Goal: Find contact information: Obtain details needed to contact an individual or organization

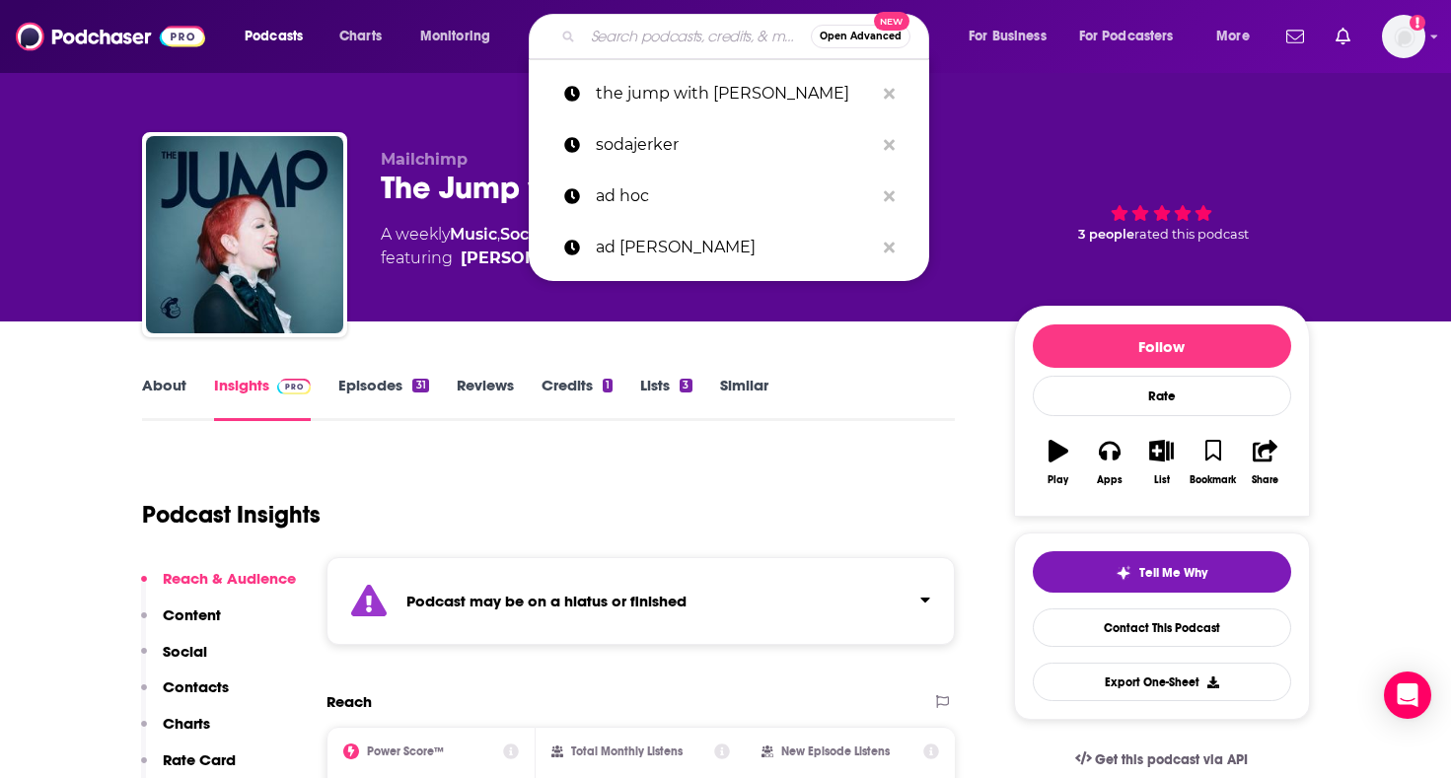
type input "Dad V Girls After Hours"
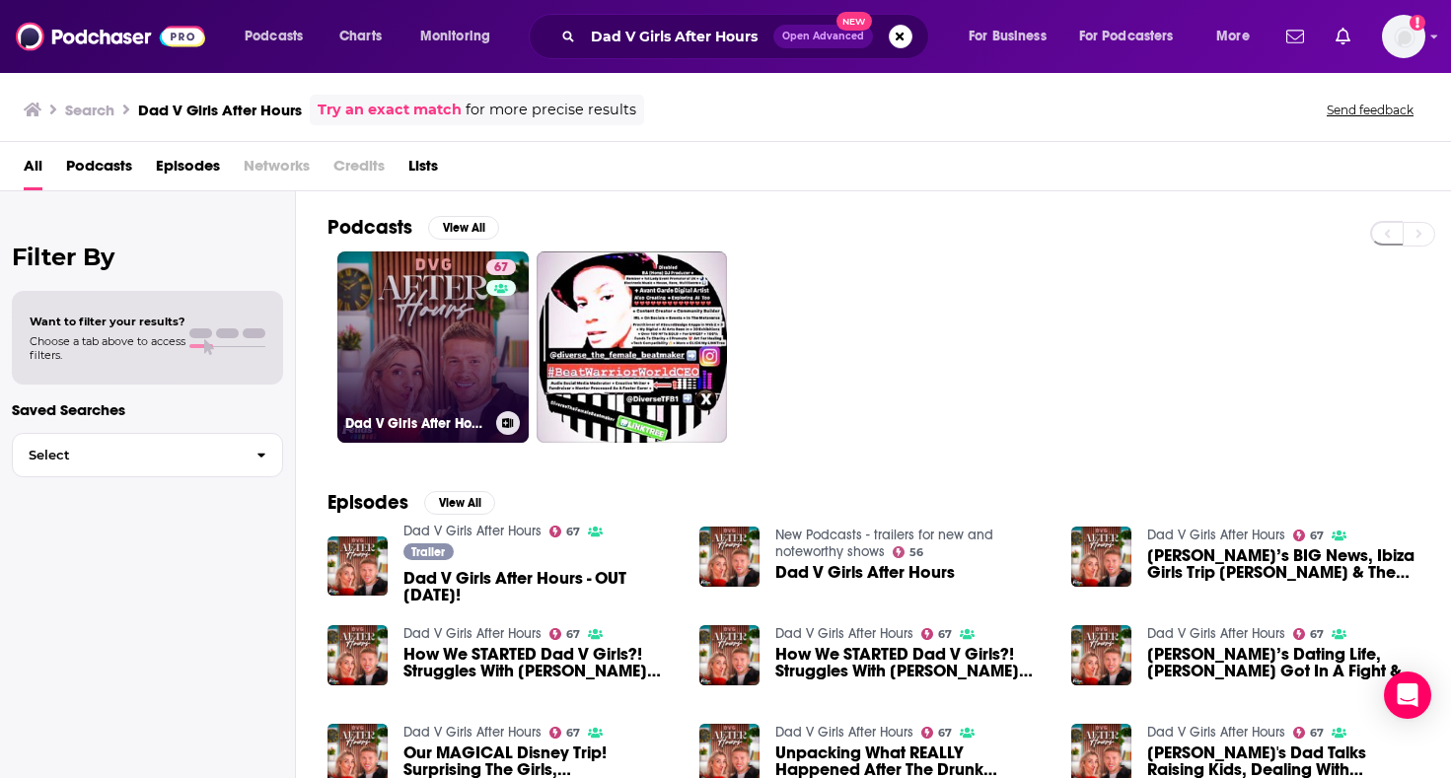
click at [463, 301] on link "67 Dad V Girls After Hours" at bounding box center [432, 347] width 191 height 191
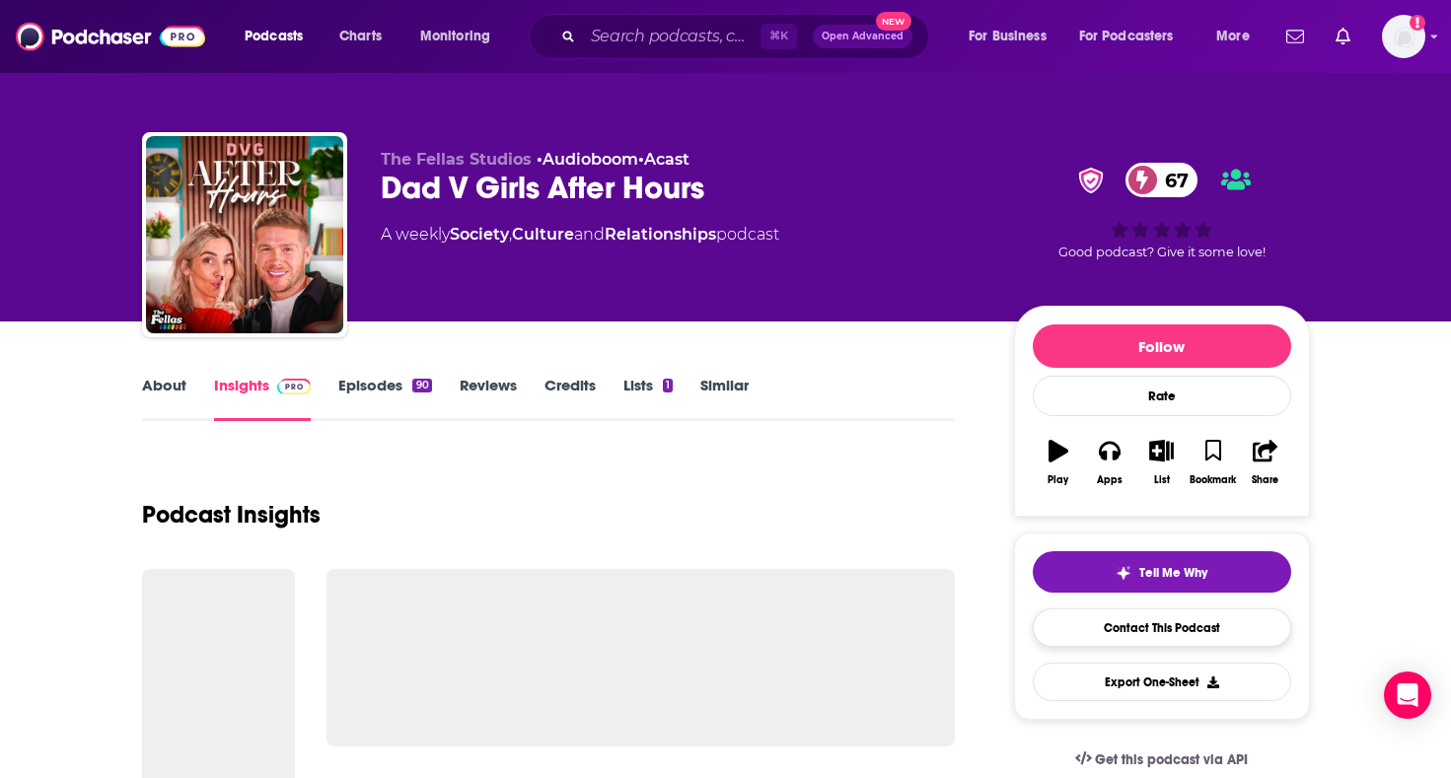
click at [1143, 618] on link "Contact This Podcast" at bounding box center [1162, 628] width 259 height 38
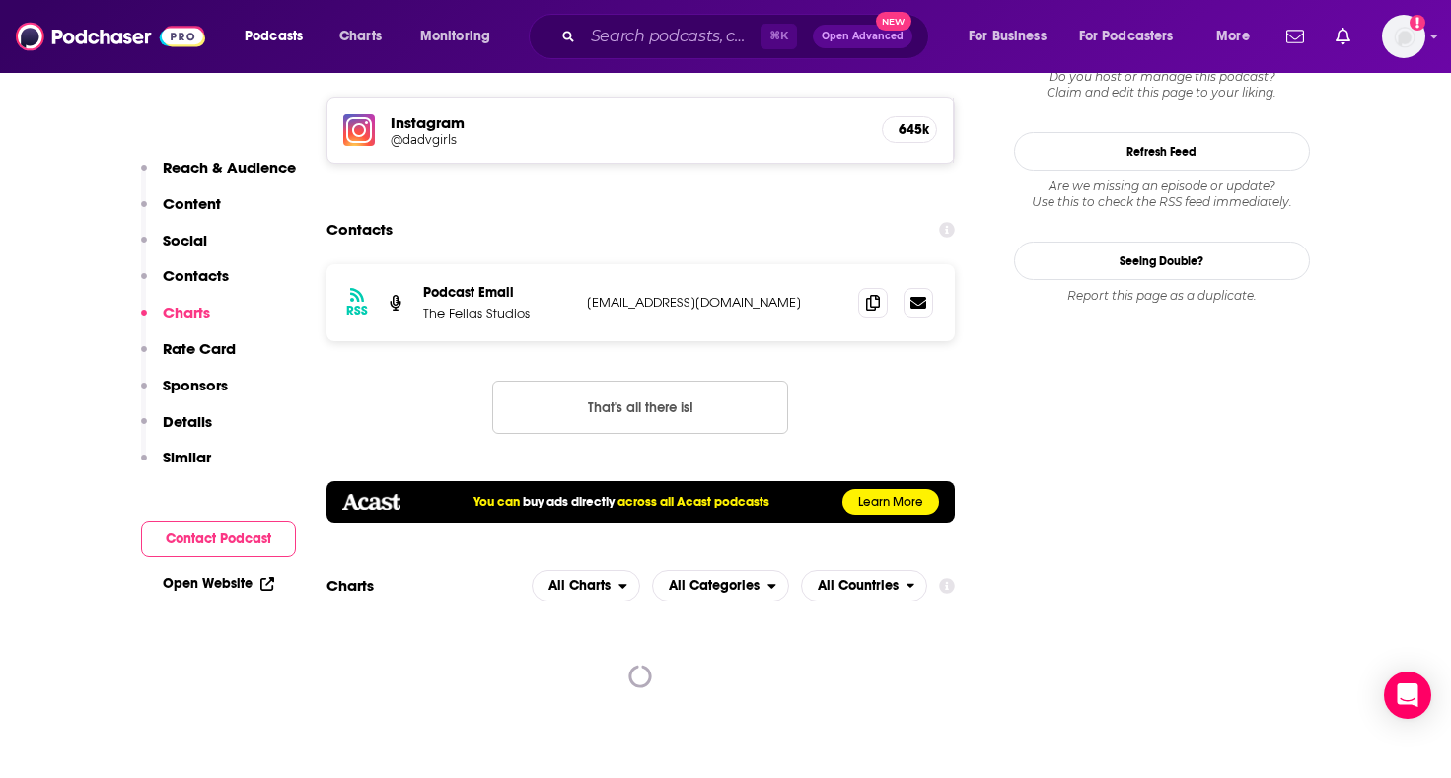
scroll to position [1889, 0]
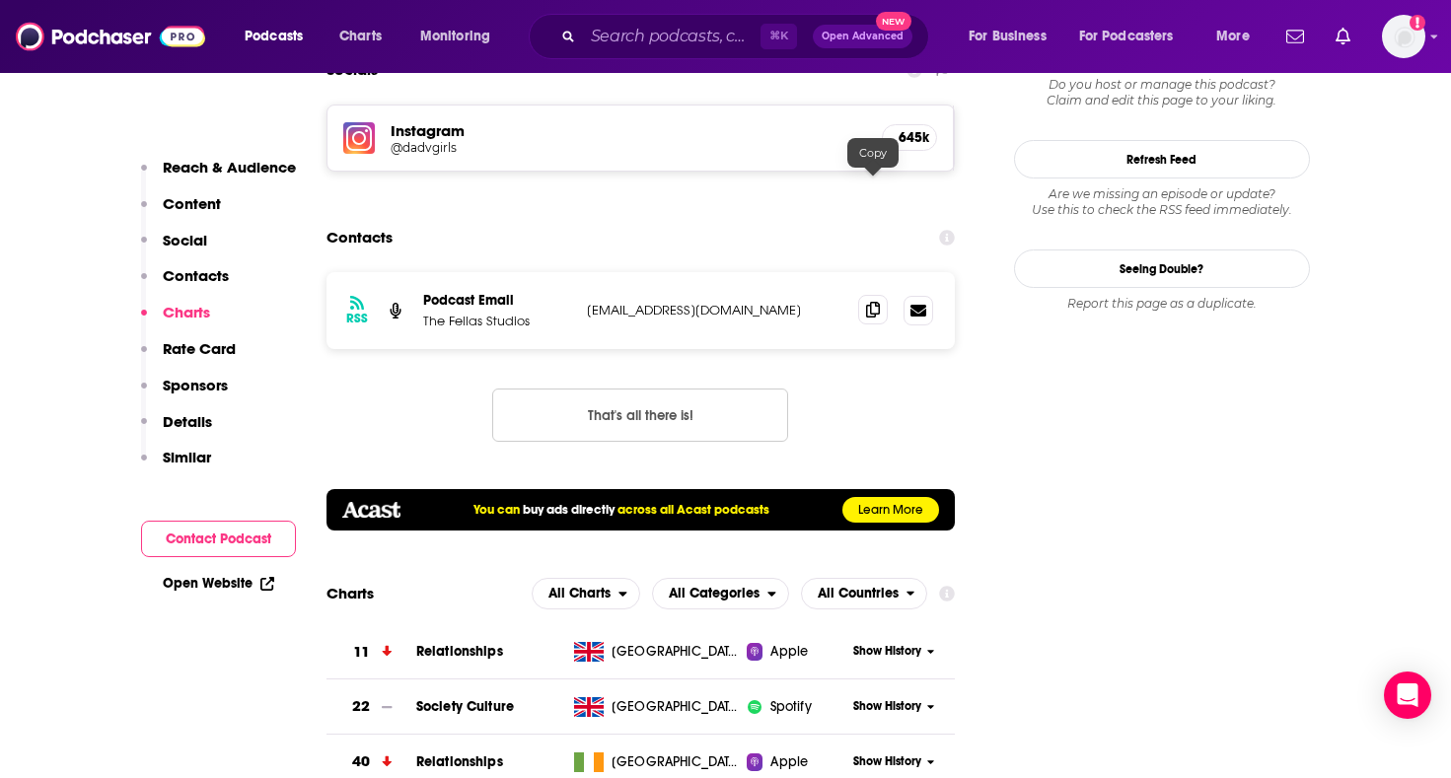
click at [862, 295] on span at bounding box center [873, 310] width 30 height 30
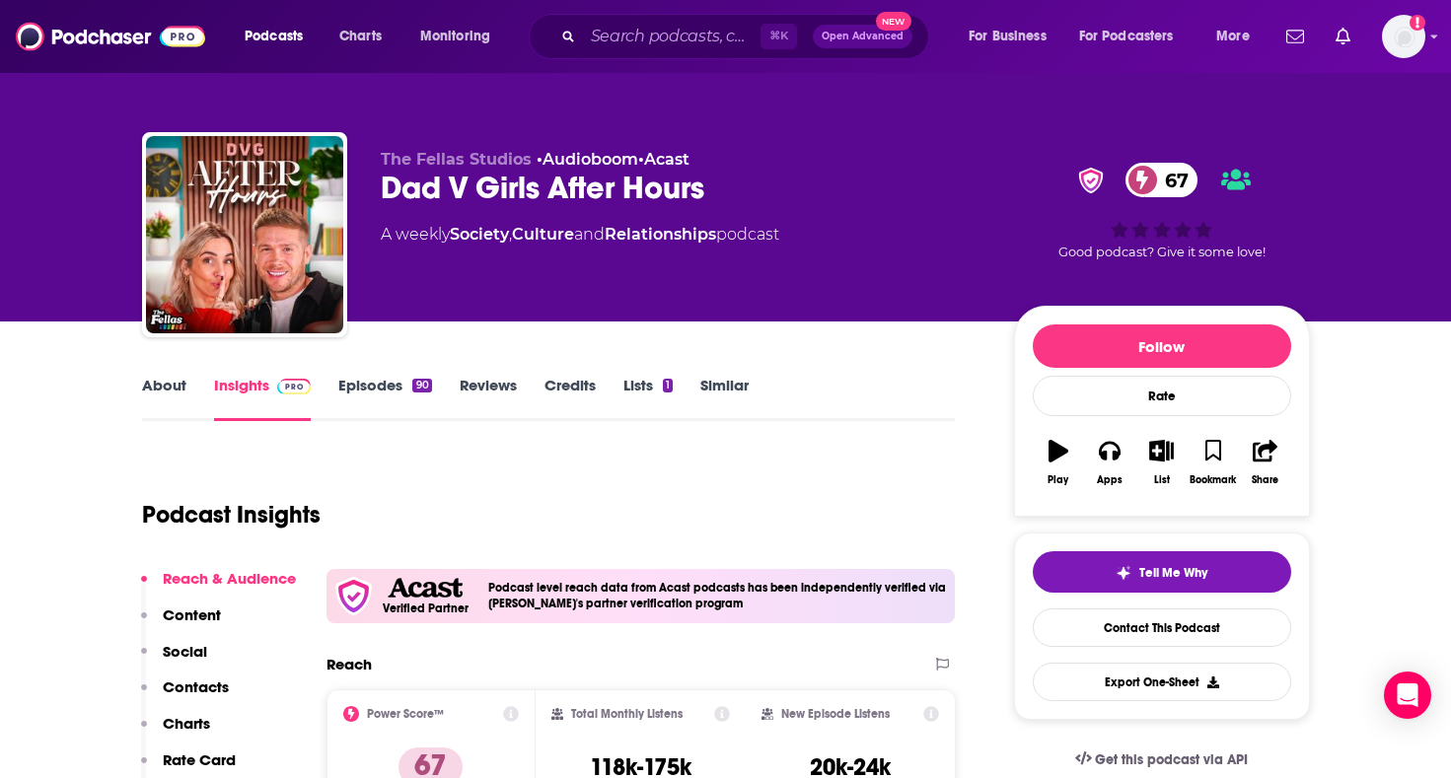
scroll to position [0, 0]
click at [527, 202] on div "Dad V Girls After Hours 67" at bounding box center [682, 188] width 602 height 38
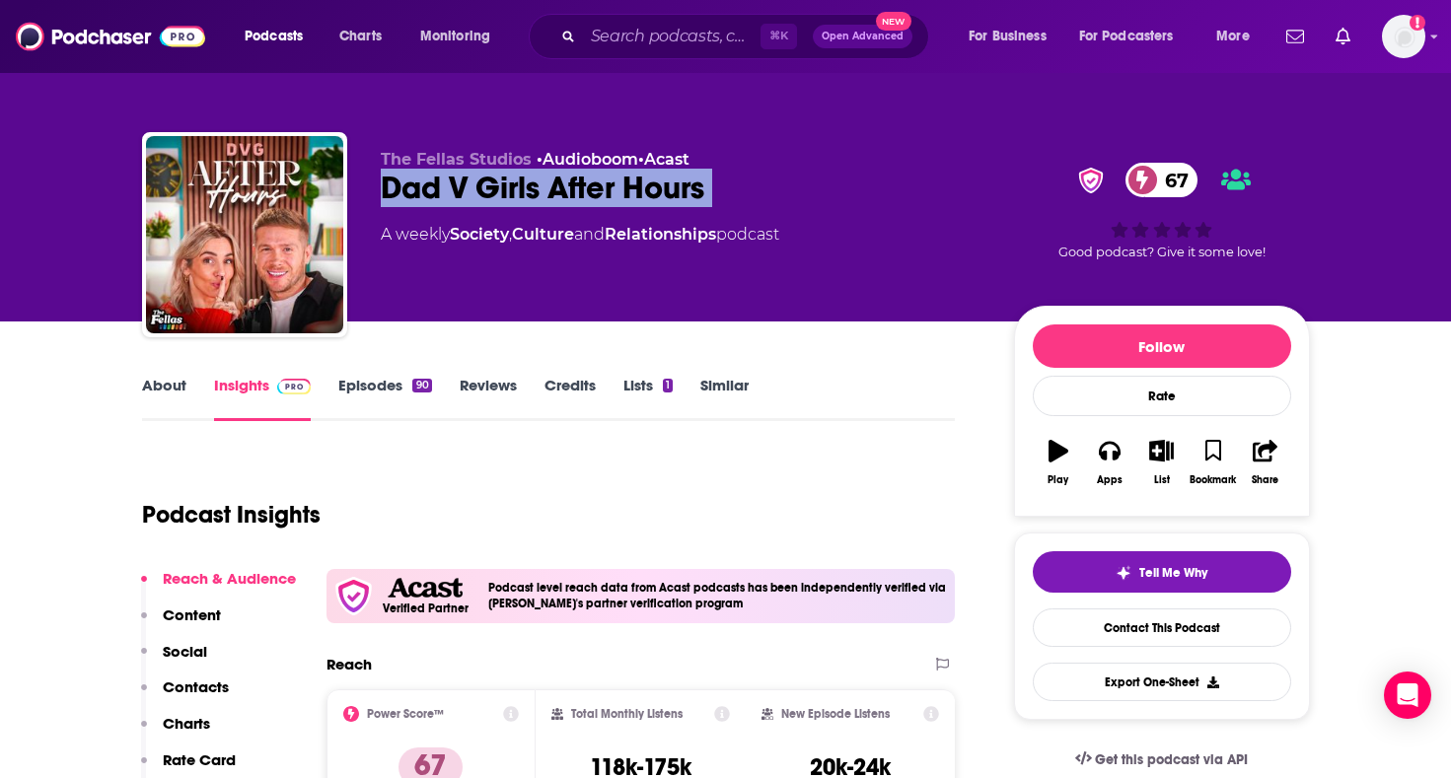
click at [527, 202] on div "Dad V Girls After Hours 67" at bounding box center [682, 188] width 602 height 38
copy div "Dad V Girls After Hours 67"
